Goal: Information Seeking & Learning: Learn about a topic

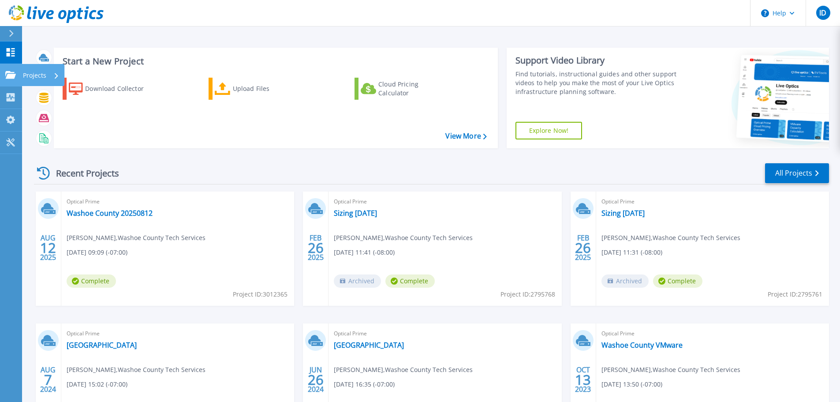
click at [6, 67] on link "Projects Projects" at bounding box center [11, 75] width 22 height 22
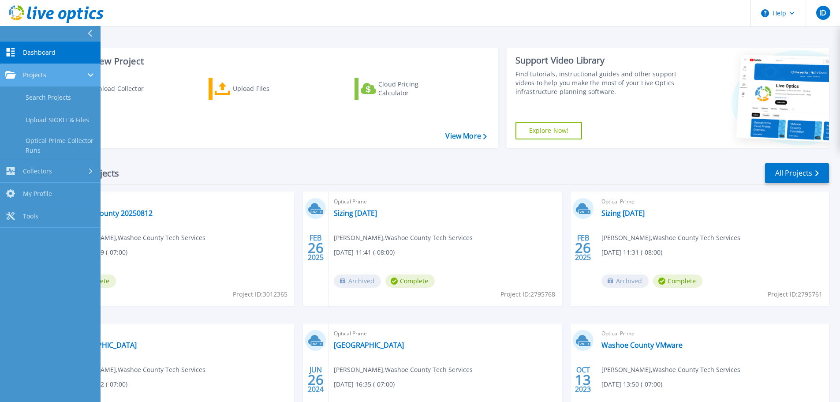
click at [72, 78] on div "Projects" at bounding box center [50, 75] width 90 height 8
click at [72, 77] on div "Projects" at bounding box center [50, 75] width 90 height 8
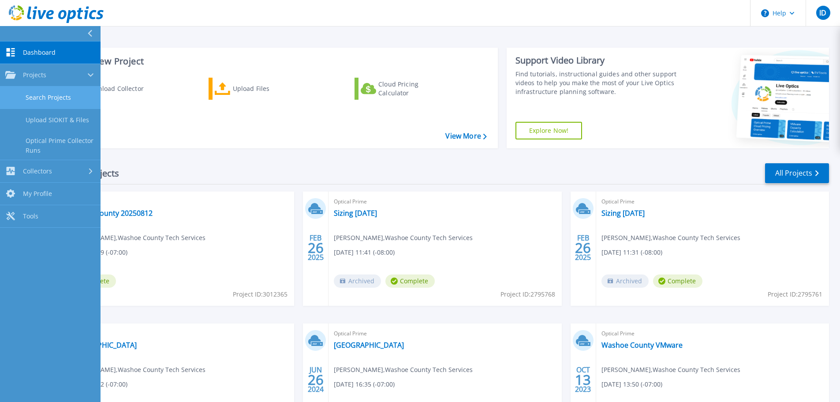
click at [63, 98] on link "Search Projects" at bounding box center [50, 97] width 101 height 22
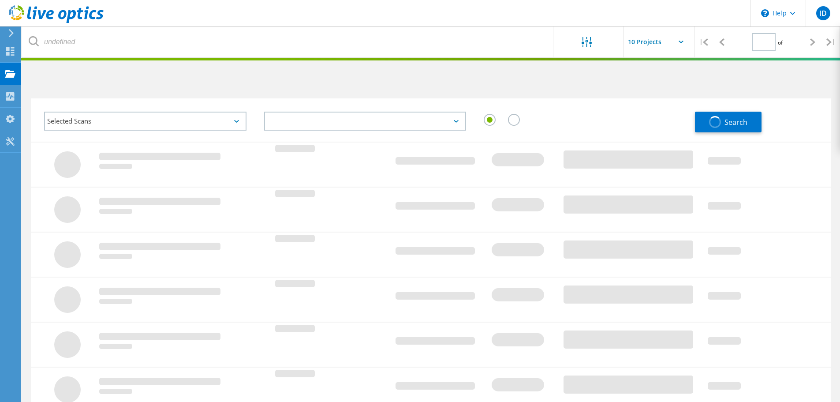
type input "1"
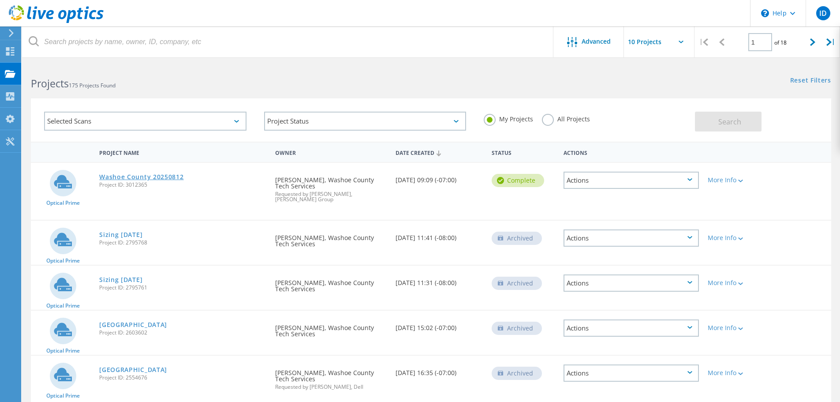
click at [157, 177] on link "Washoe County 20250812" at bounding box center [141, 177] width 84 height 6
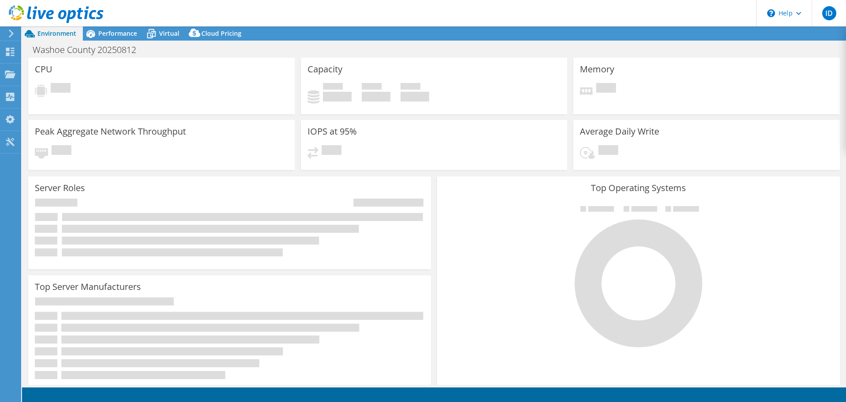
select select "USD"
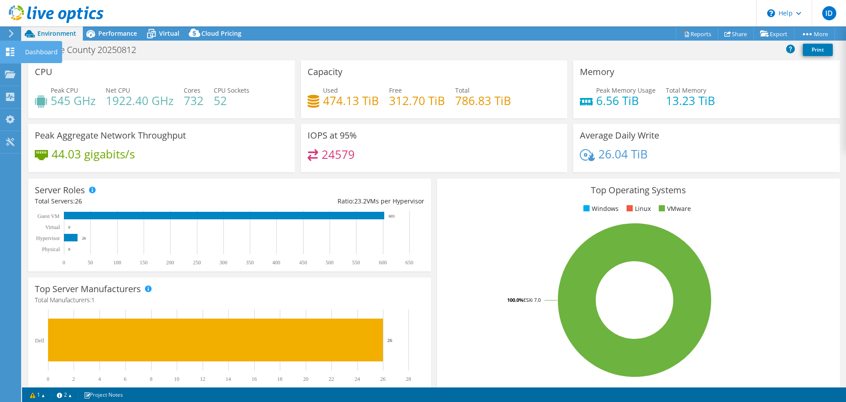
click at [8, 56] on div at bounding box center [10, 53] width 11 height 10
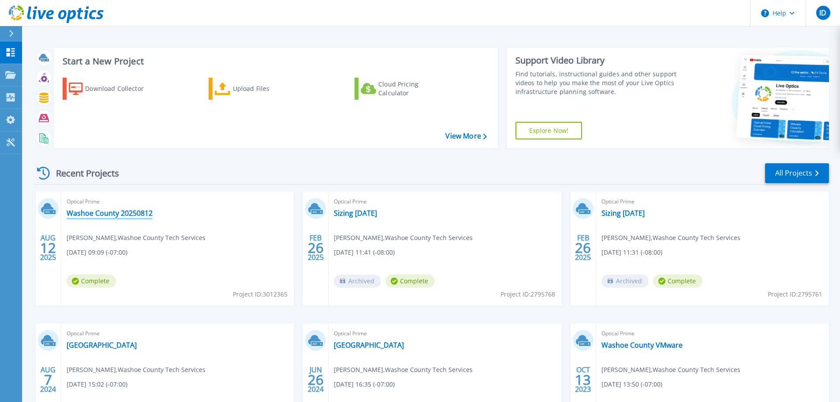
click at [95, 215] on link "Washoe County 20250812" at bounding box center [110, 213] width 86 height 9
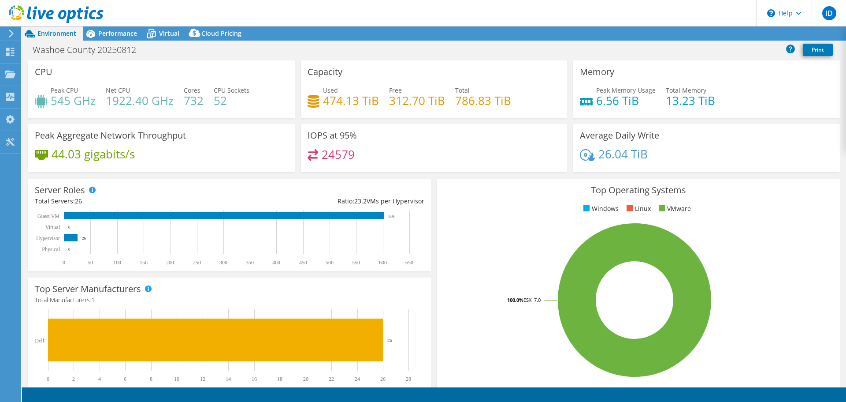
select select "USD"
click at [112, 37] on span "Performance" at bounding box center [117, 33] width 39 height 8
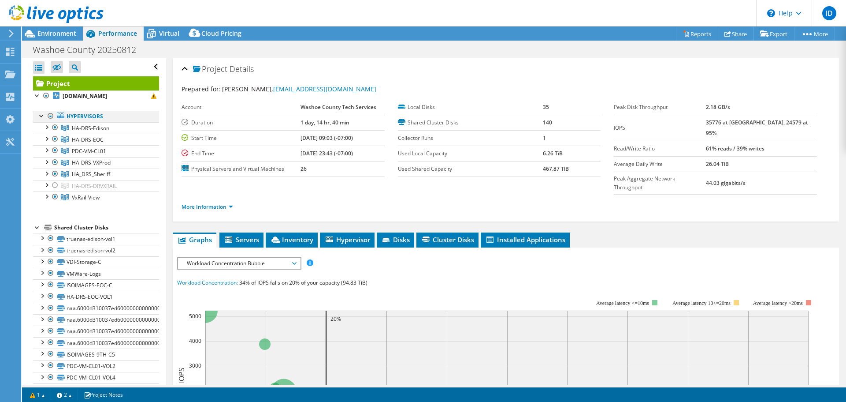
click at [50, 115] on div at bounding box center [50, 116] width 9 height 11
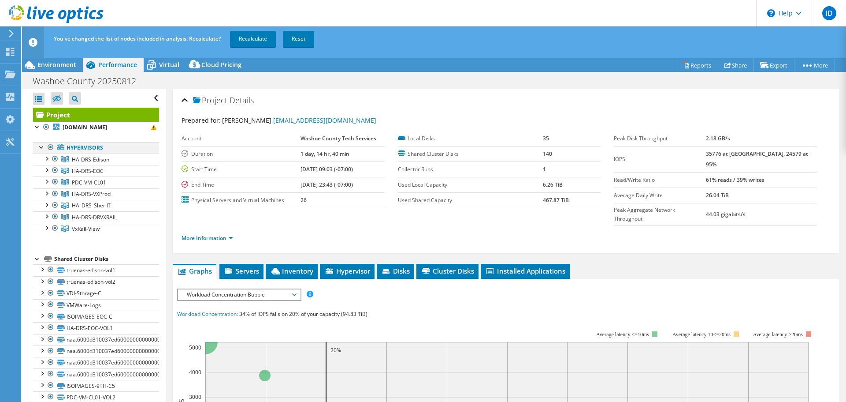
click at [50, 115] on link "Project" at bounding box center [96, 115] width 126 height 14
click at [50, 145] on div at bounding box center [50, 147] width 9 height 11
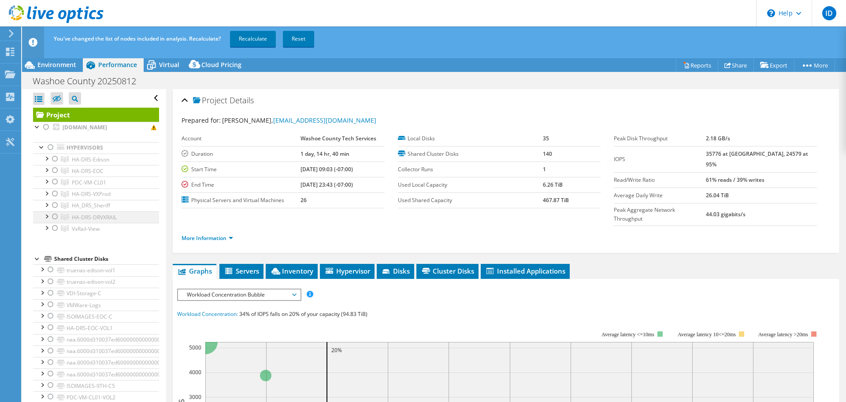
click at [53, 218] on div at bounding box center [55, 216] width 9 height 11
click at [265, 40] on link "Recalculate" at bounding box center [253, 39] width 46 height 16
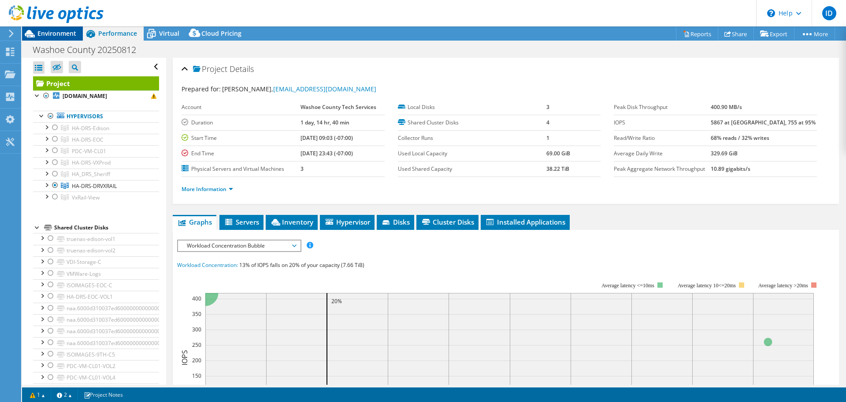
click at [72, 38] on div "Environment" at bounding box center [52, 33] width 61 height 14
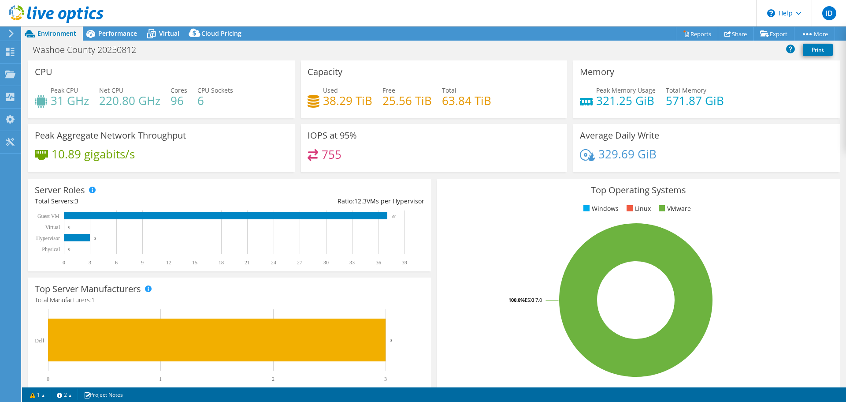
click at [733, 15] on header "ID End User Ian Dizon idizon@washoecounty.gov Washoe County Tech Services My Pr…" at bounding box center [423, 13] width 846 height 26
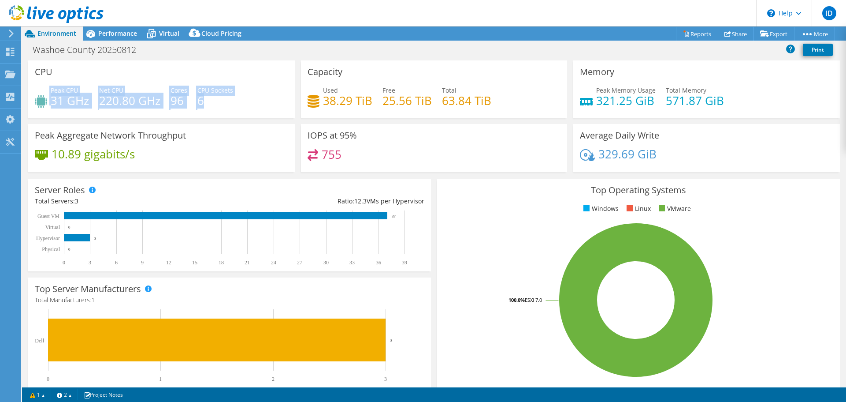
drag, startPoint x: 227, startPoint y: 104, endPoint x: 54, endPoint y: 100, distance: 172.9
click at [51, 102] on div "Peak CPU 31 GHz Net CPU 220.80 GHz Cores 96 CPU Sockets 6" at bounding box center [161, 100] width 253 height 29
click at [202, 104] on h4 "6" at bounding box center [215, 101] width 36 height 10
drag, startPoint x: 199, startPoint y: 102, endPoint x: 167, endPoint y: 103, distance: 32.2
click at [167, 103] on div "Peak CPU 31 GHz Net CPU 220.80 GHz Cores 96 CPU Sockets 6" at bounding box center [161, 100] width 253 height 29
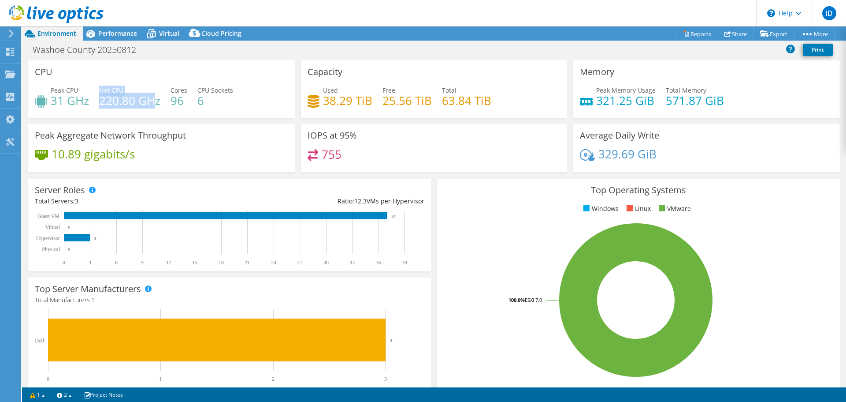
drag, startPoint x: 99, startPoint y: 102, endPoint x: 152, endPoint y: 105, distance: 53.0
click at [152, 105] on div "Peak CPU 31 GHz Net CPU 220.80 GHz Cores 96 CPU Sockets 6" at bounding box center [161, 100] width 253 height 29
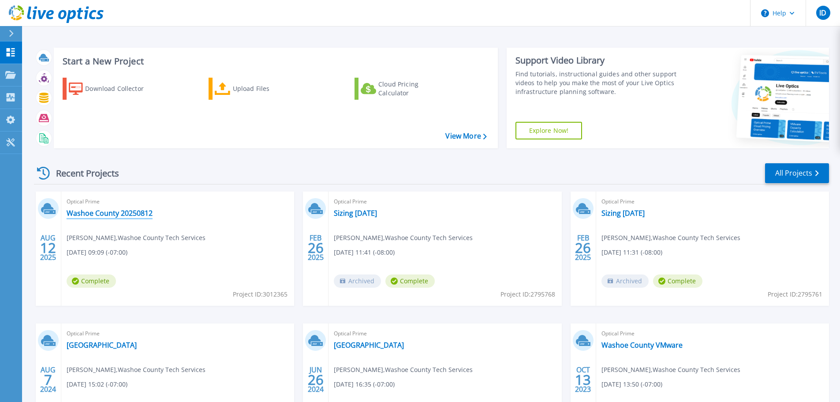
click at [145, 212] on link "Washoe County 20250812" at bounding box center [110, 213] width 86 height 9
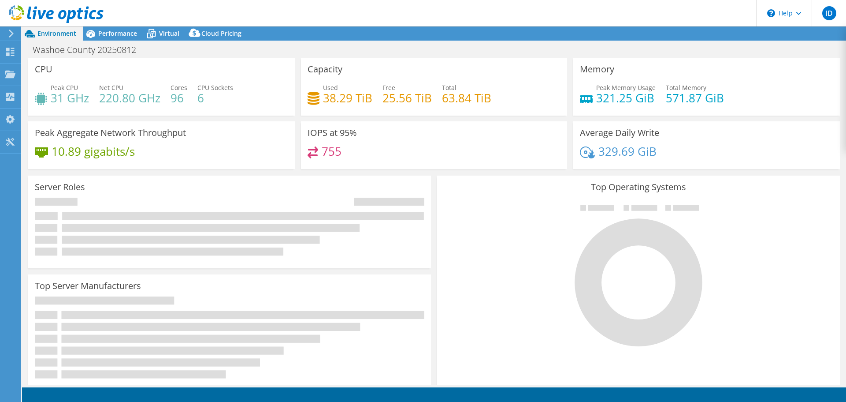
select select "USD"
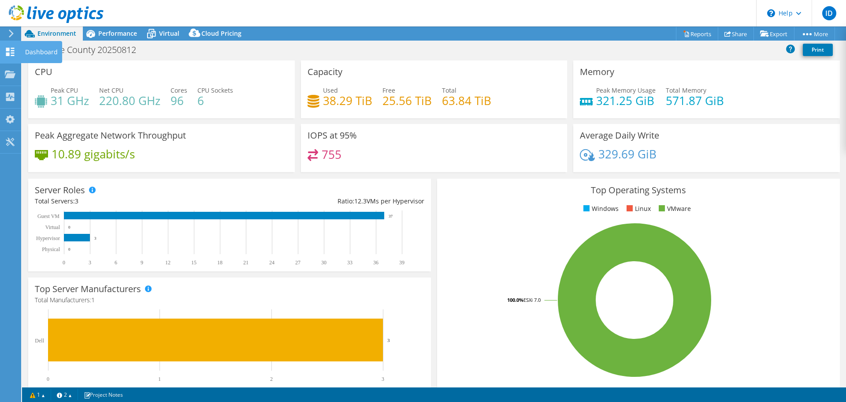
click at [8, 55] on use at bounding box center [10, 52] width 8 height 8
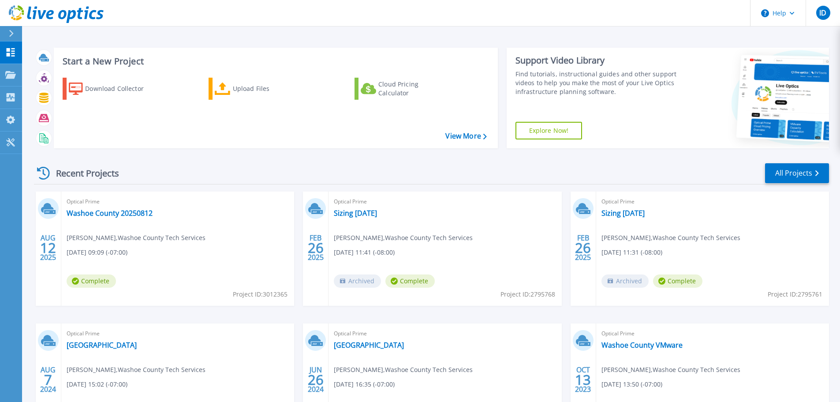
click at [13, 27] on div at bounding box center [15, 33] width 14 height 15
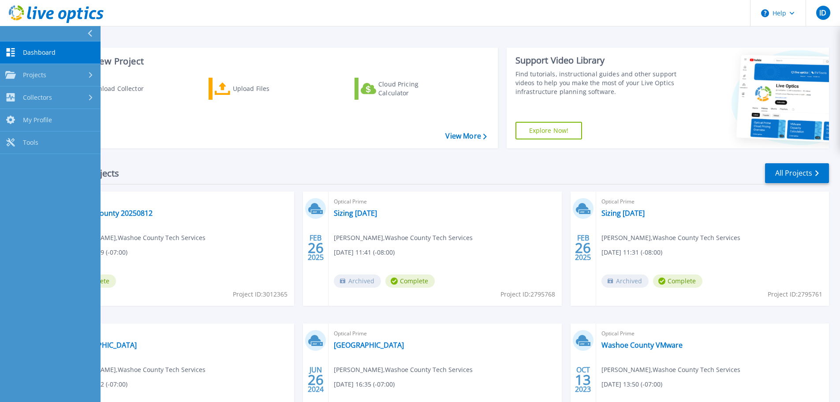
click at [164, 112] on div "Download Collector Upload Files Cloud Pricing Calculator" at bounding box center [275, 107] width 438 height 73
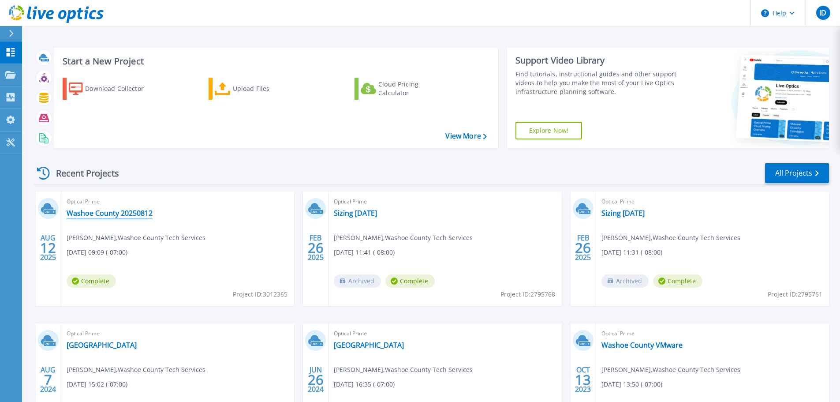
click at [130, 216] on link "Washoe County 20250812" at bounding box center [110, 213] width 86 height 9
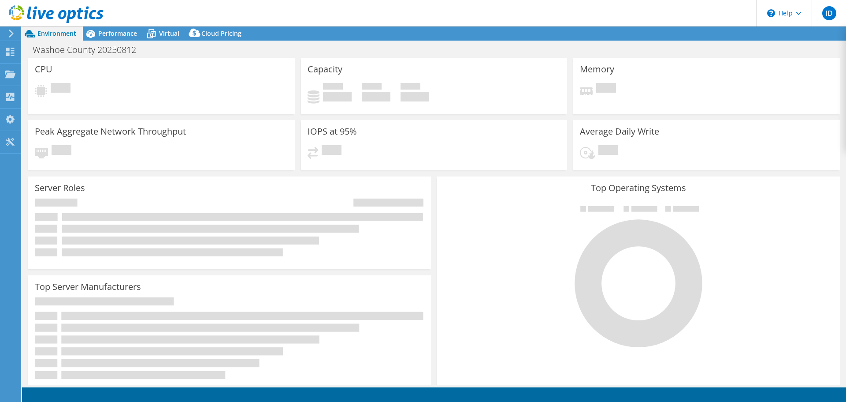
select select "USD"
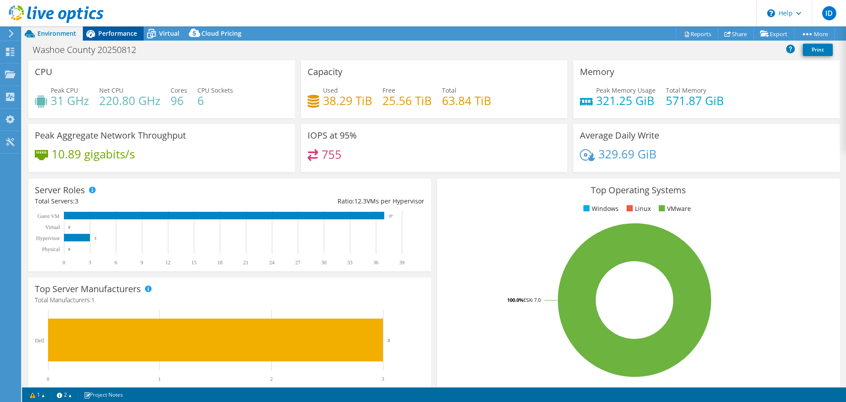
click at [91, 34] on icon at bounding box center [90, 34] width 9 height 8
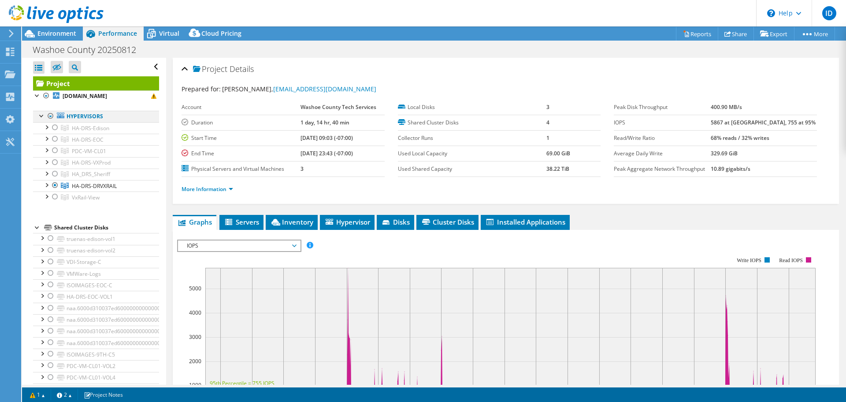
click at [49, 116] on div at bounding box center [50, 116] width 9 height 11
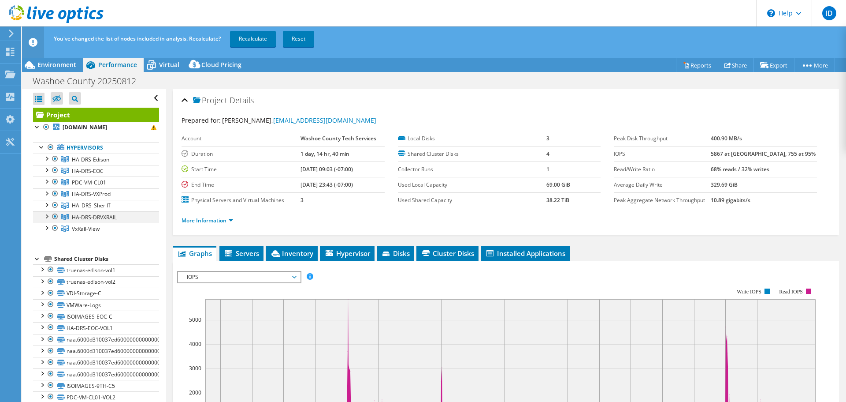
click at [55, 217] on div at bounding box center [55, 216] width 9 height 11
click at [257, 34] on link "Recalculate" at bounding box center [253, 39] width 46 height 16
